Goal: Information Seeking & Learning: Learn about a topic

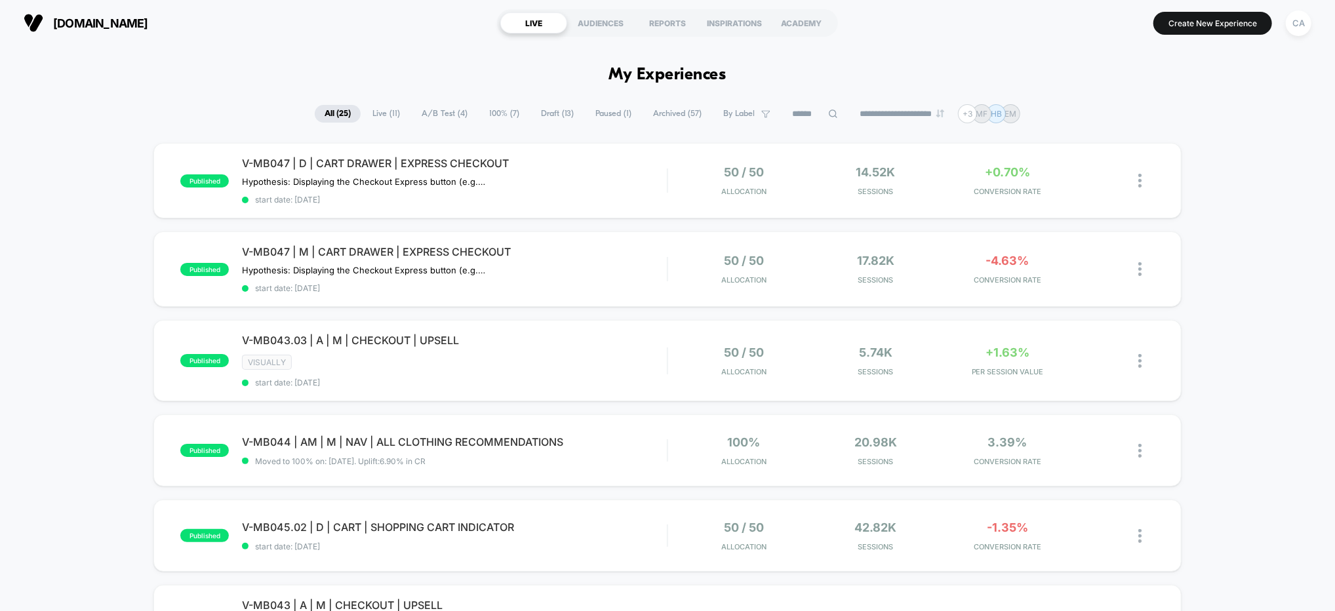
click at [425, 119] on span "A/B Test ( 4 )" at bounding box center [445, 114] width 66 height 18
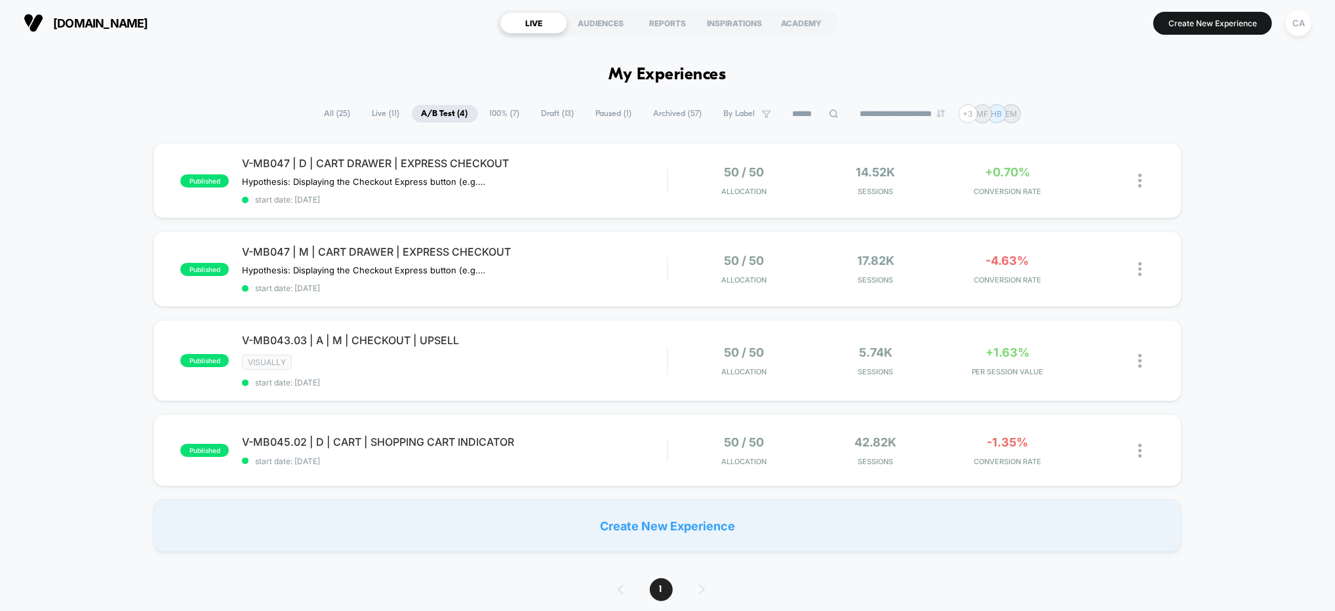
click at [1219, 240] on div "published V-MB047 | D | CART DRAWER | EXPRESS CHECKOUT Hypothesis: Displaying t…" at bounding box center [667, 347] width 1335 height 409
click at [629, 258] on div "V-MB047 | M | CART DRAWER | EXPRESS CHECKOUT Hypothesis: Displaying the Checkou…" at bounding box center [454, 269] width 425 height 48
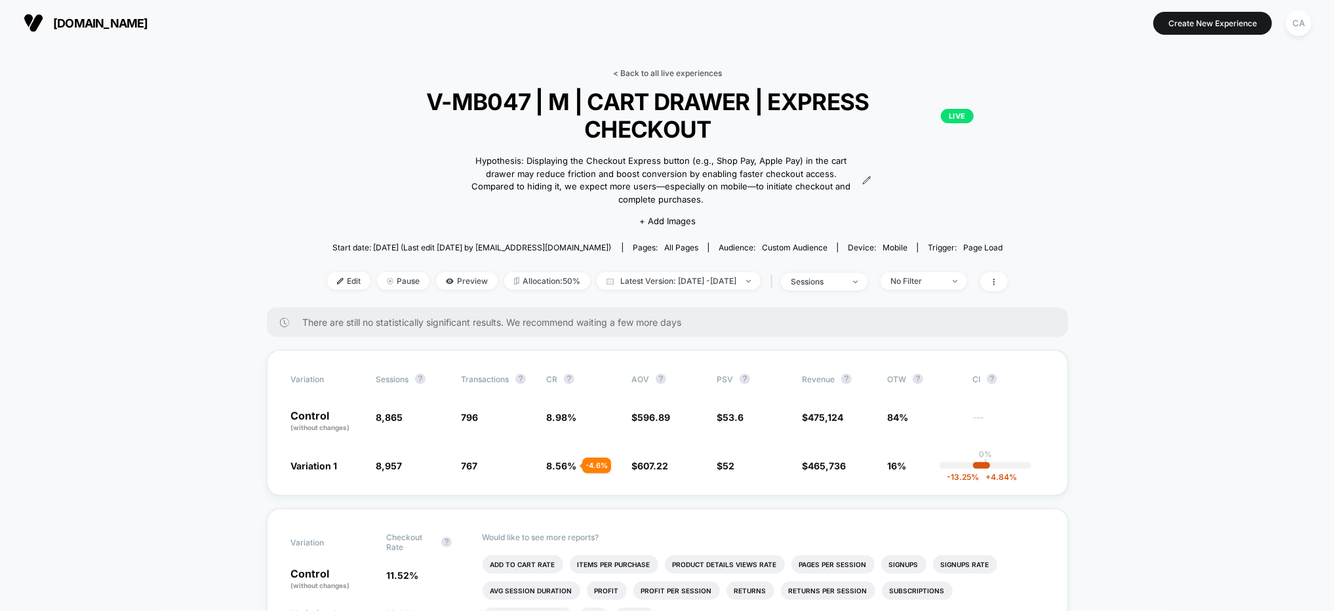
click at [658, 73] on link "< Back to all live experiences" at bounding box center [667, 73] width 109 height 10
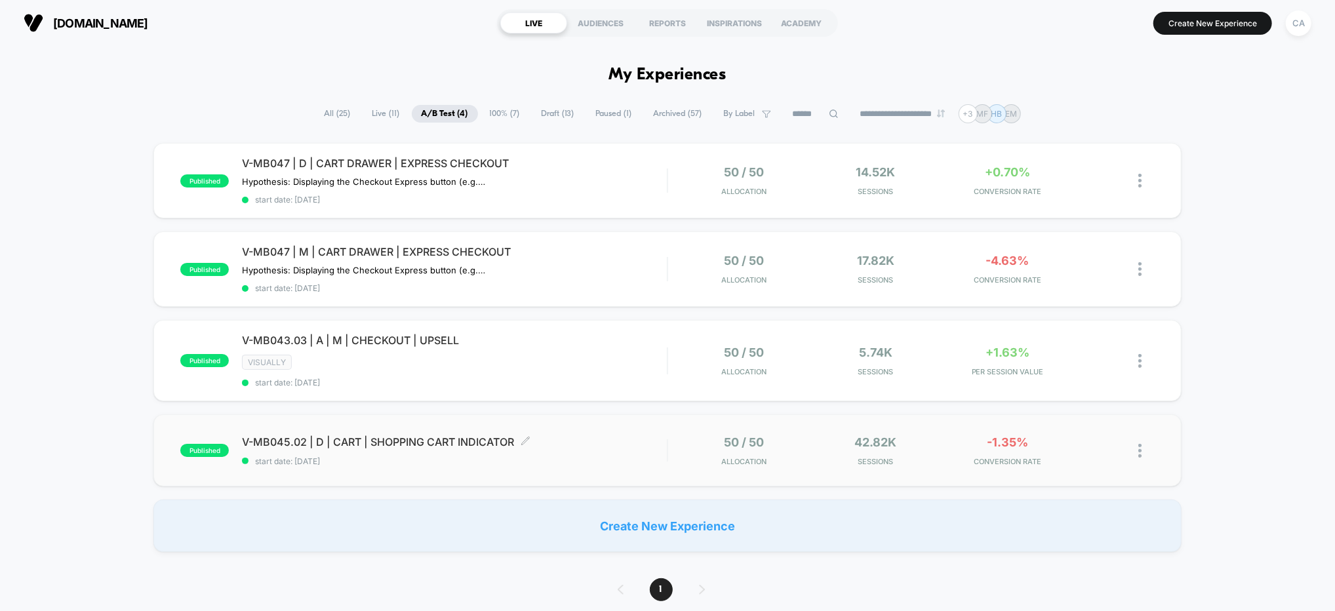
click at [600, 448] on div "V-MB045.02 | D | CART | SHOPPING CART INDICATOR Click to edit experience detail…" at bounding box center [454, 450] width 425 height 31
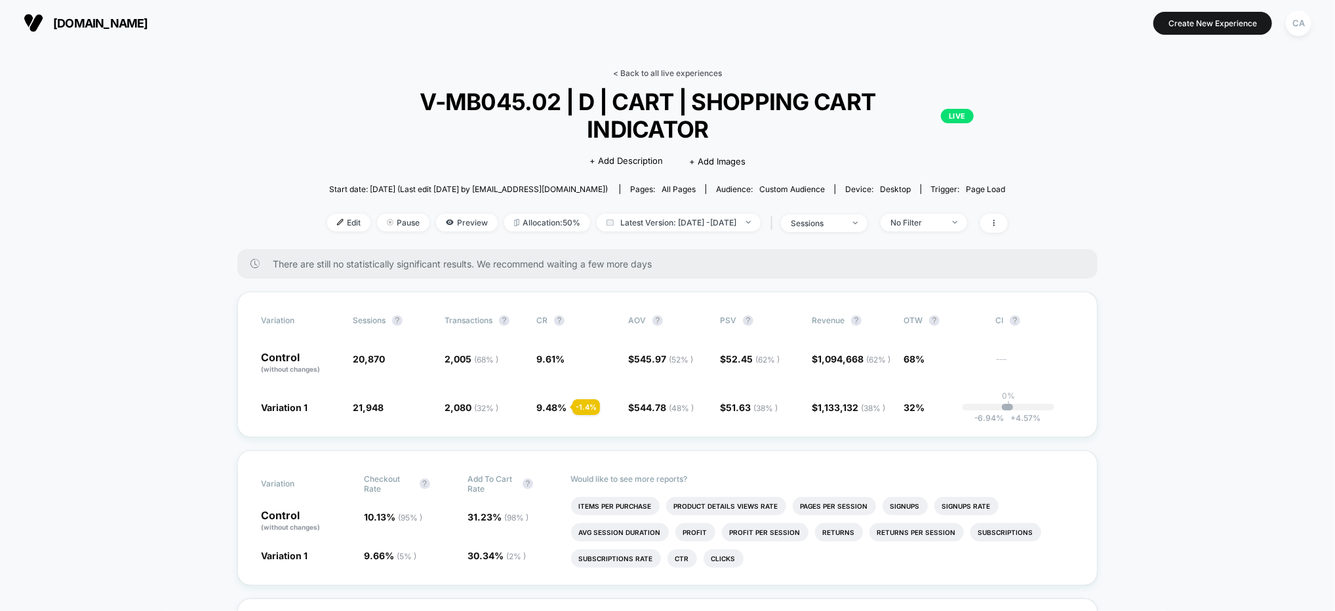
click at [685, 71] on link "< Back to all live experiences" at bounding box center [667, 73] width 109 height 10
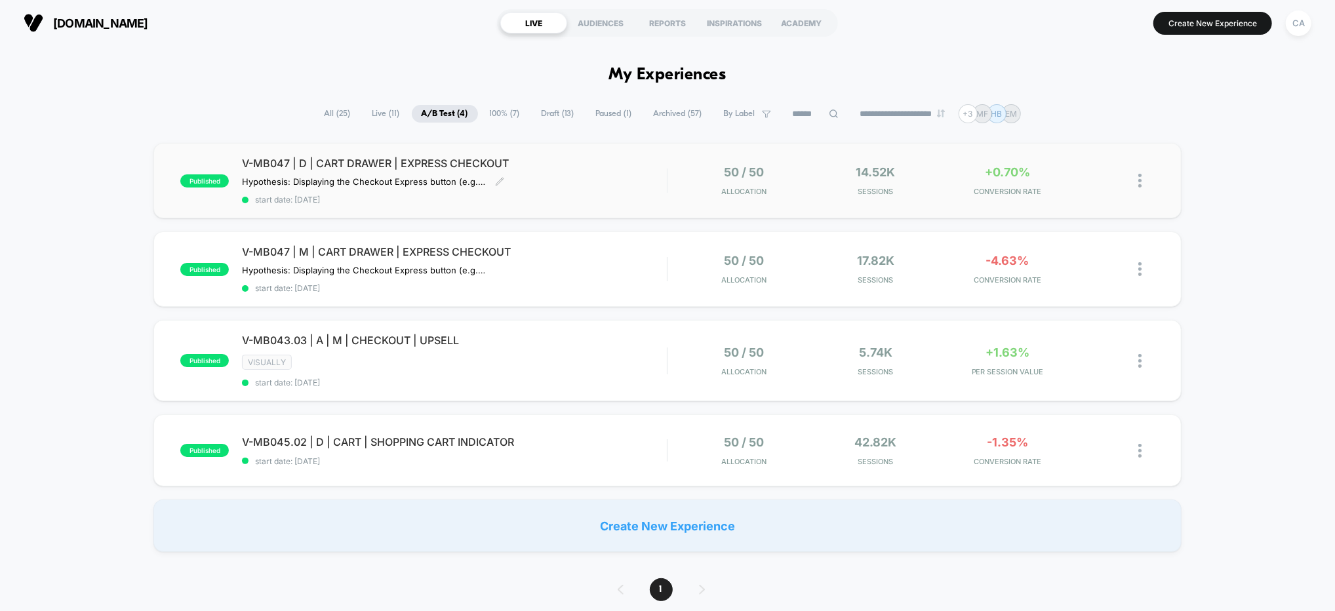
click at [574, 195] on span "start date: [DATE]" at bounding box center [454, 200] width 425 height 10
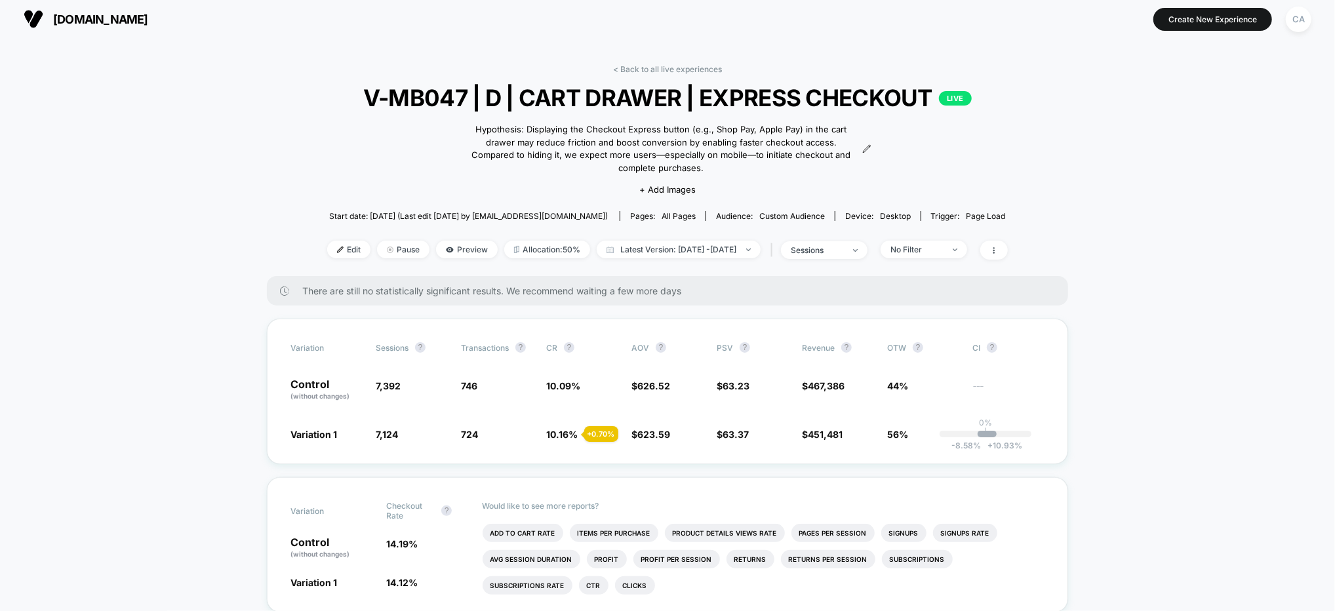
scroll to position [5, 0]
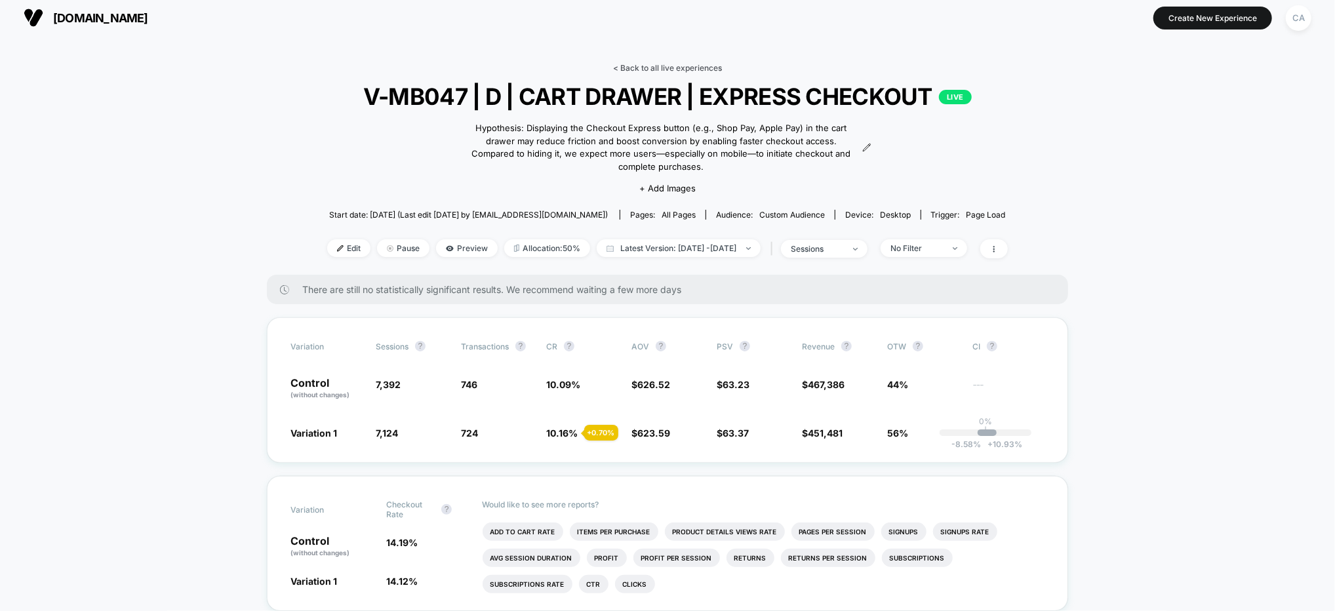
click at [669, 69] on link "< Back to all live experiences" at bounding box center [667, 68] width 109 height 10
